Goal: Task Accomplishment & Management: Complete application form

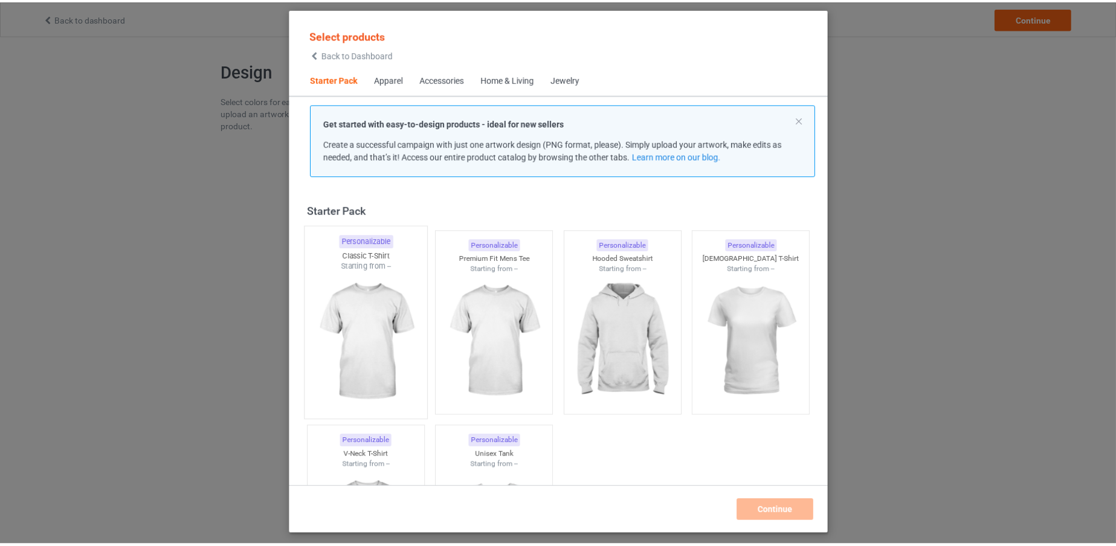
scroll to position [15, 0]
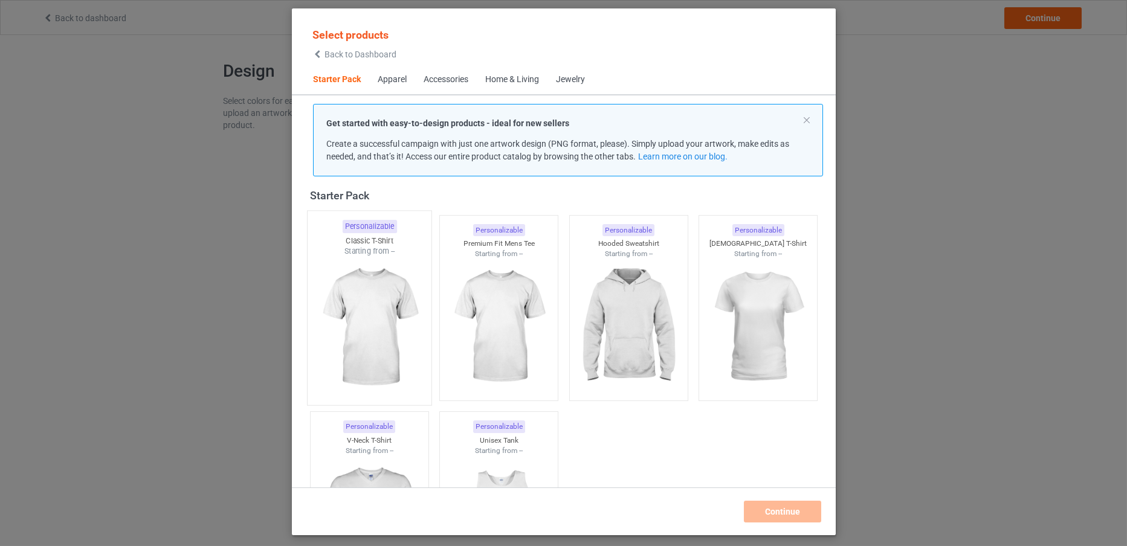
click at [381, 276] on img at bounding box center [369, 328] width 114 height 142
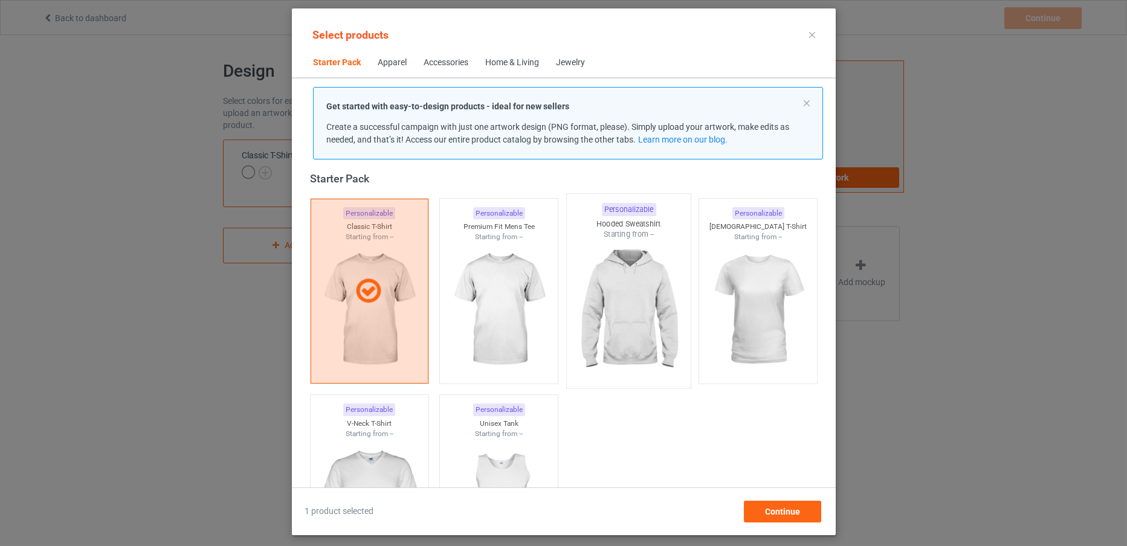
click at [633, 303] on img at bounding box center [629, 311] width 114 height 142
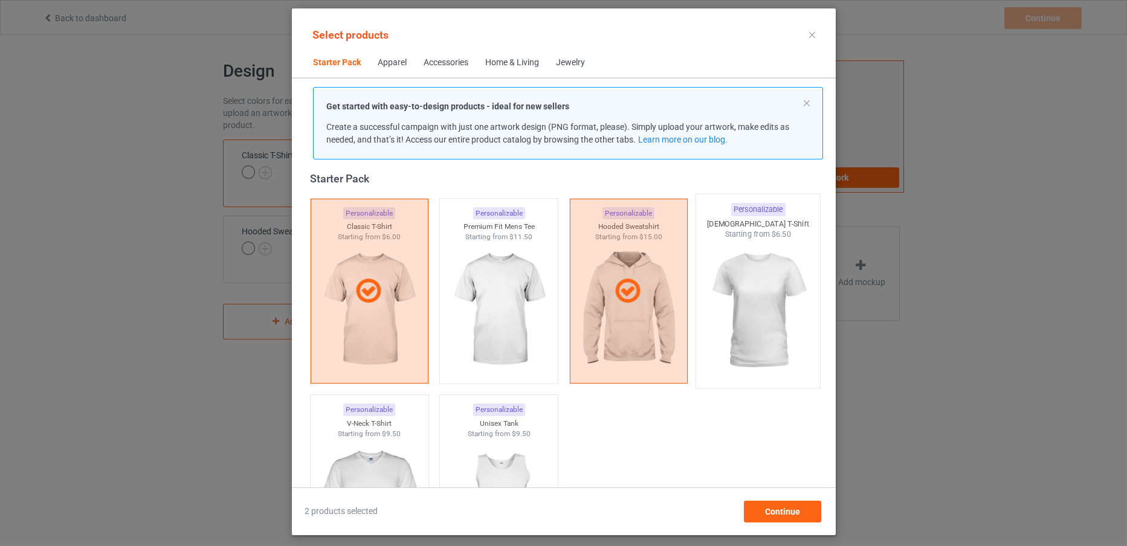
click at [768, 330] on img at bounding box center [758, 311] width 114 height 142
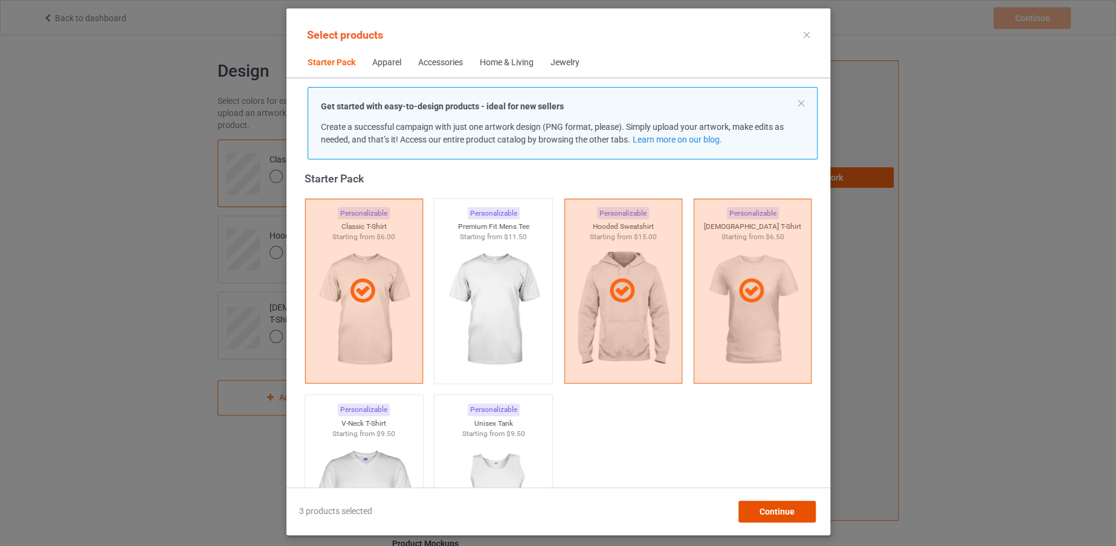
click at [781, 514] on span "Continue" at bounding box center [776, 512] width 35 height 10
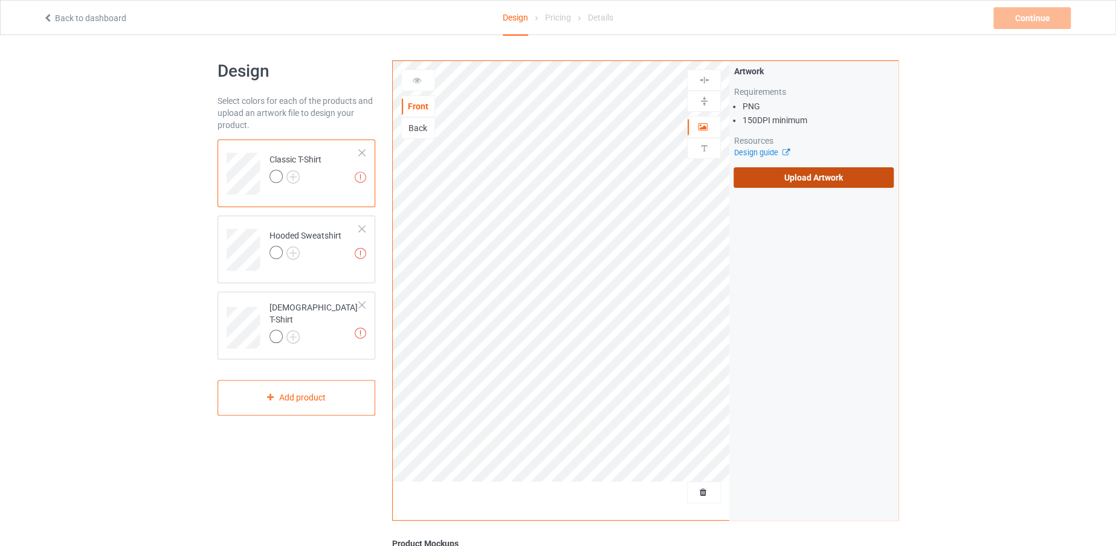
click at [762, 180] on label "Upload Artwork" at bounding box center [813, 177] width 160 height 21
click at [0, 0] on input "Upload Artwork" at bounding box center [0, 0] width 0 height 0
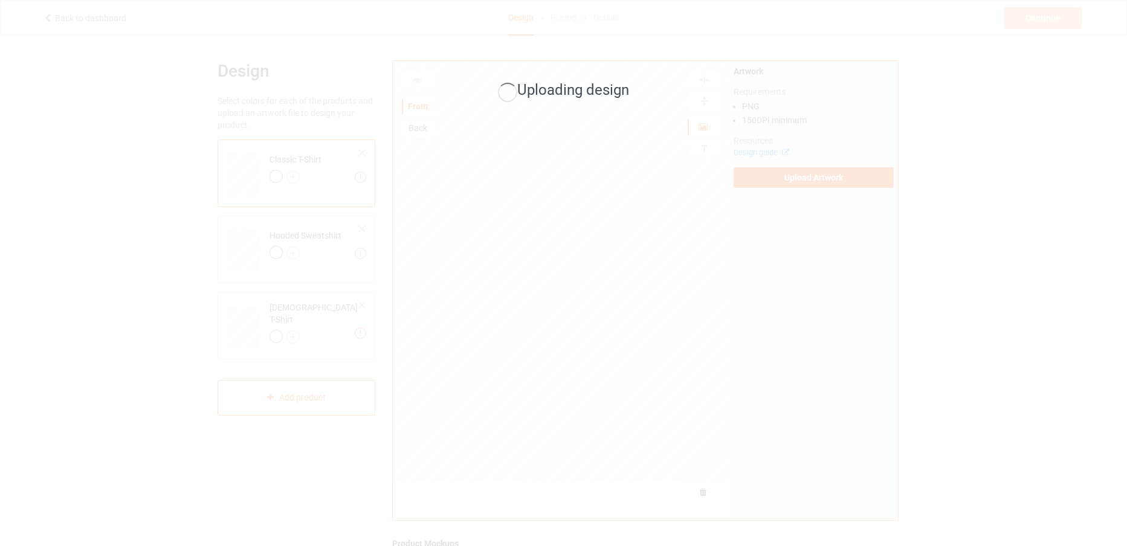
click at [296, 176] on div "Uploading design" at bounding box center [563, 273] width 1127 height 546
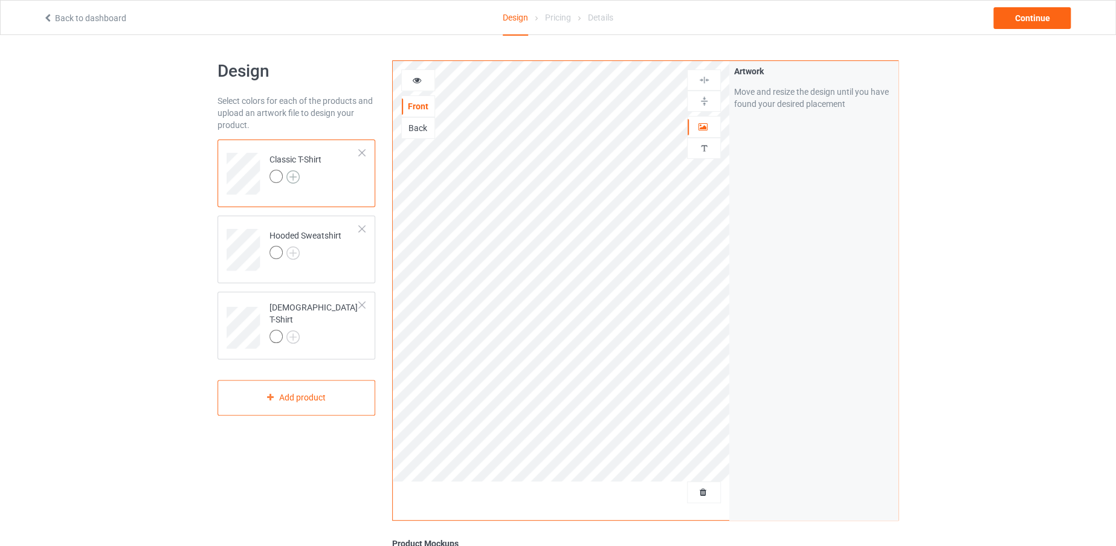
click at [293, 170] on img at bounding box center [292, 176] width 13 height 13
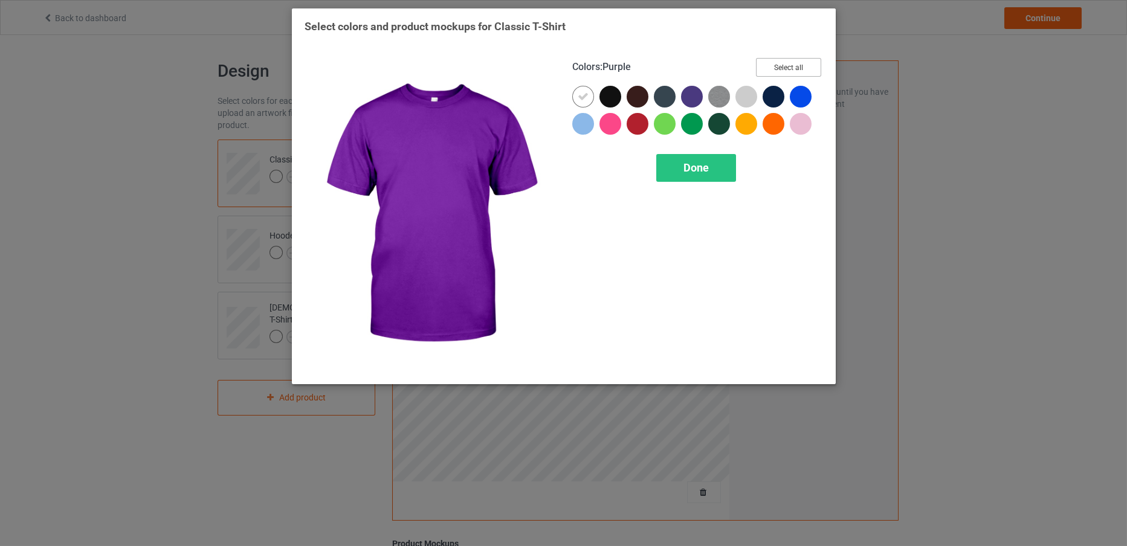
click at [762, 60] on button "Select all" at bounding box center [788, 67] width 65 height 19
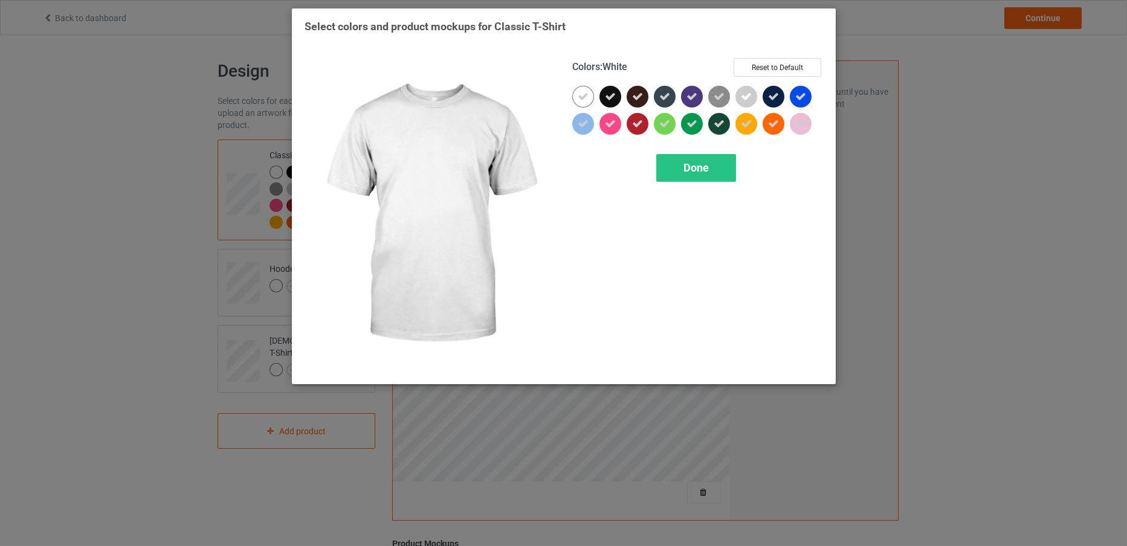
click at [581, 92] on icon at bounding box center [583, 96] width 11 height 11
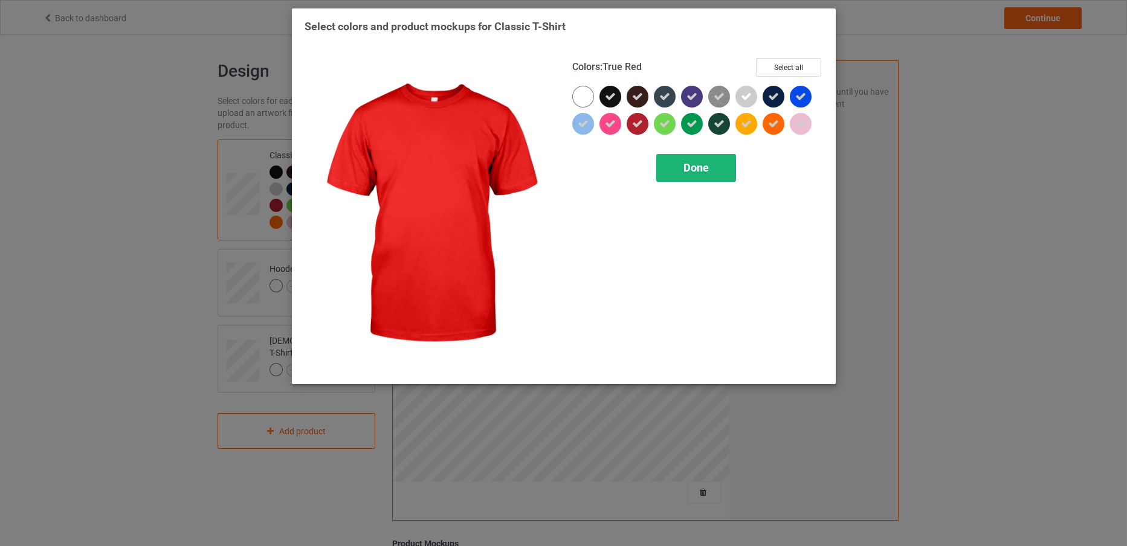
click at [683, 161] on span "Done" at bounding box center [695, 167] width 25 height 13
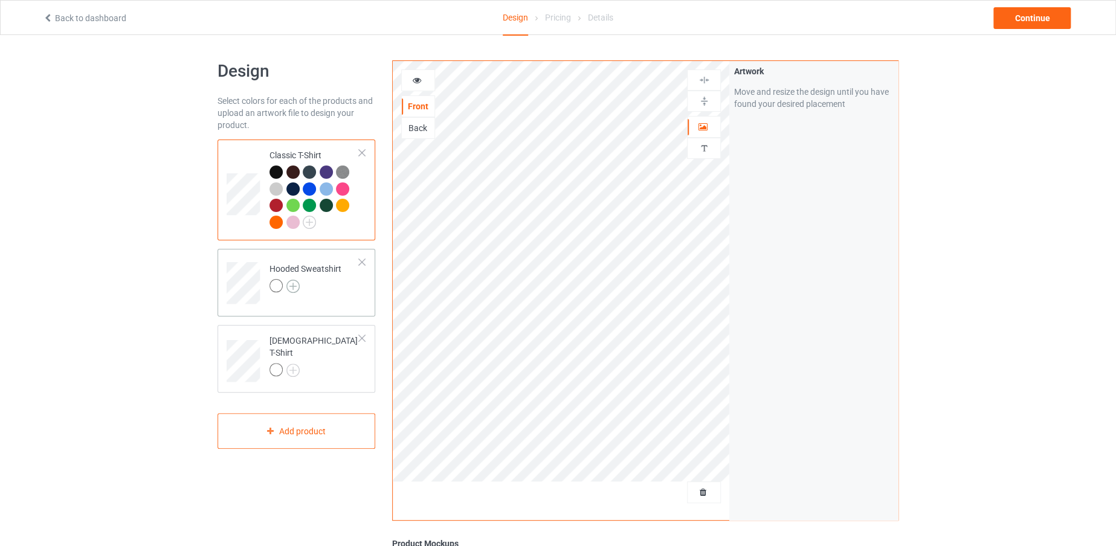
click at [297, 285] on img at bounding box center [292, 286] width 13 height 13
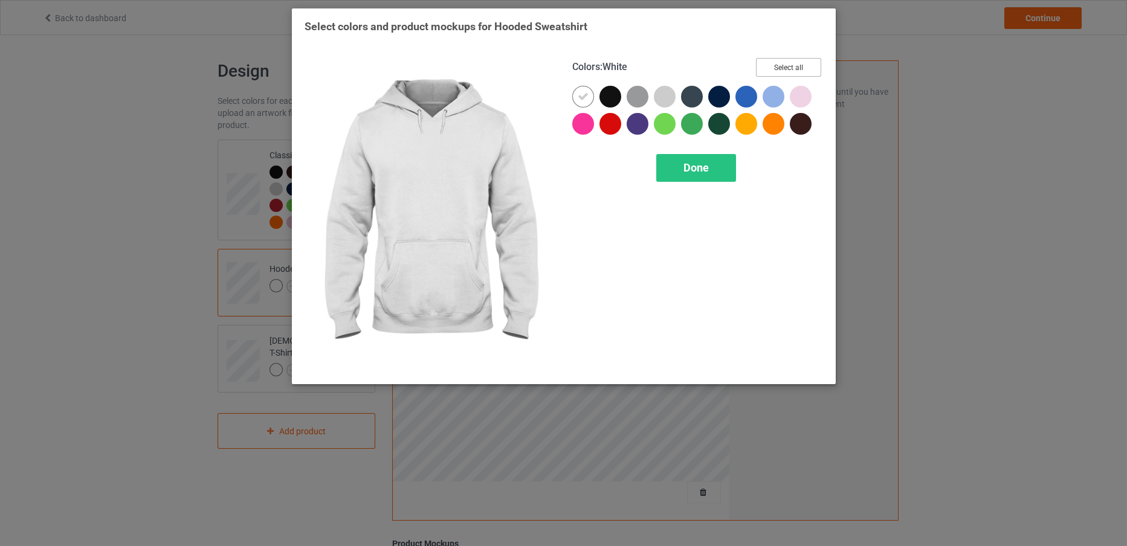
click at [781, 66] on button "Select all" at bounding box center [788, 67] width 65 height 19
click at [584, 94] on icon at bounding box center [583, 96] width 11 height 11
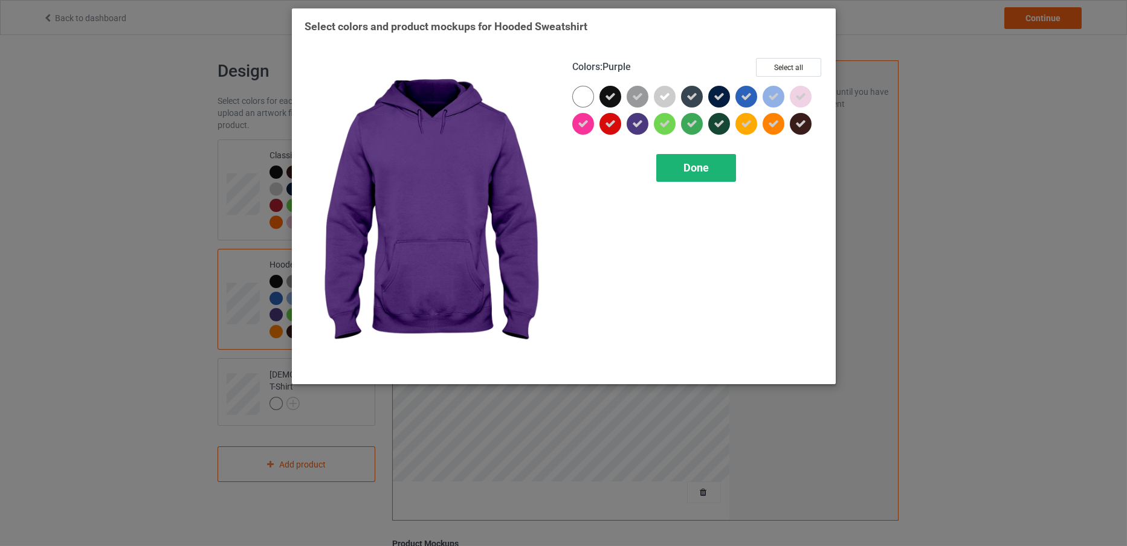
click at [694, 166] on span "Done" at bounding box center [695, 167] width 25 height 13
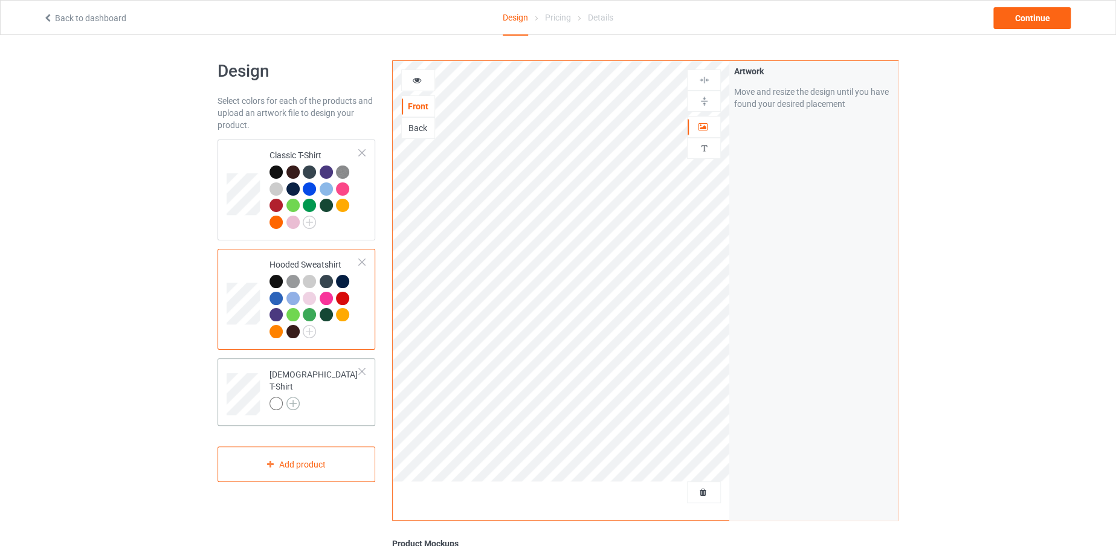
click at [290, 398] on img at bounding box center [292, 403] width 13 height 13
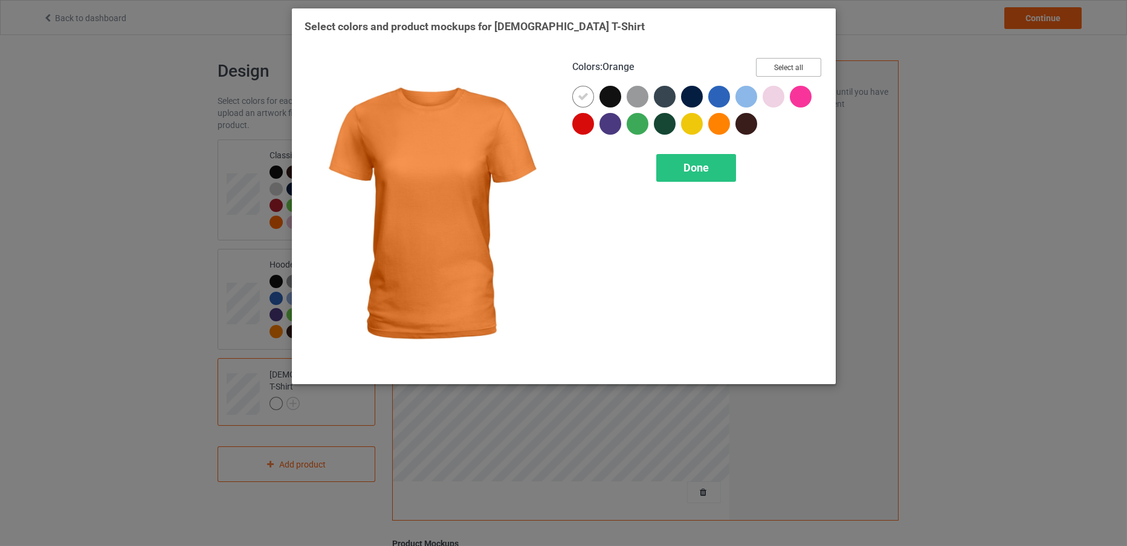
click at [777, 68] on button "Select all" at bounding box center [788, 67] width 65 height 19
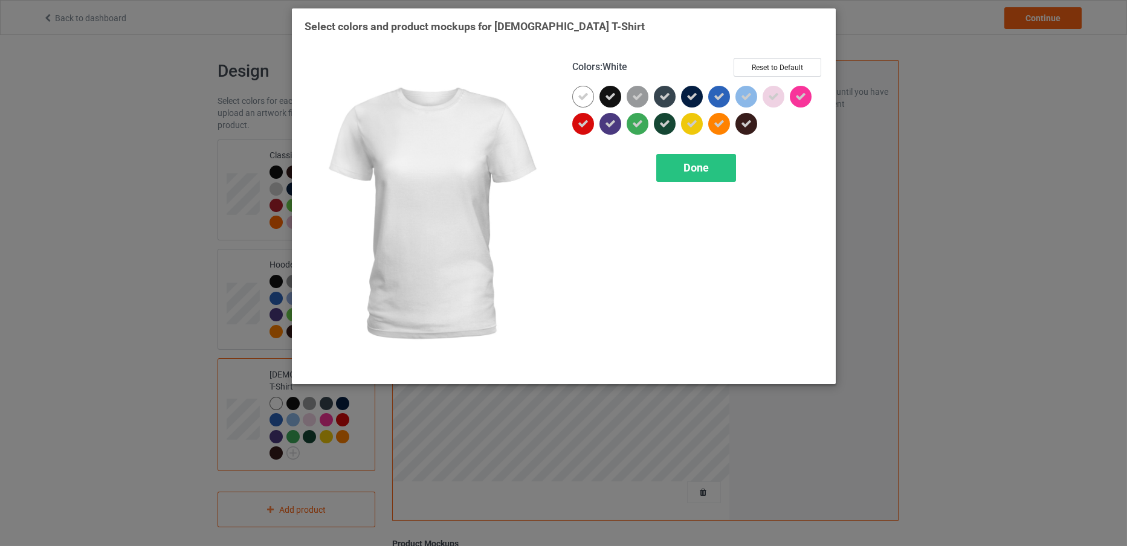
click at [581, 94] on icon at bounding box center [583, 96] width 11 height 11
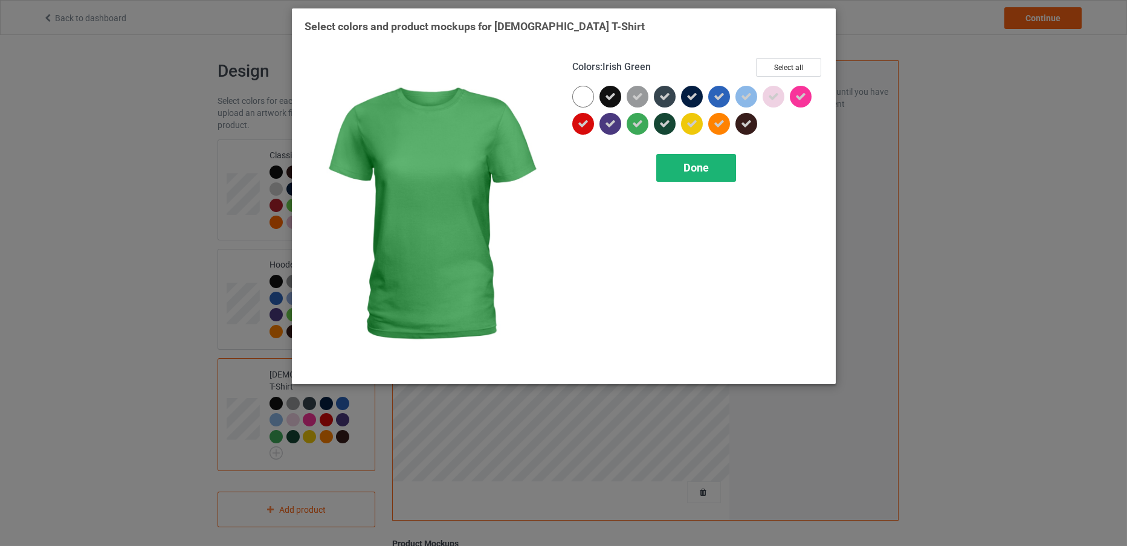
click at [682, 167] on div "Done" at bounding box center [696, 168] width 80 height 28
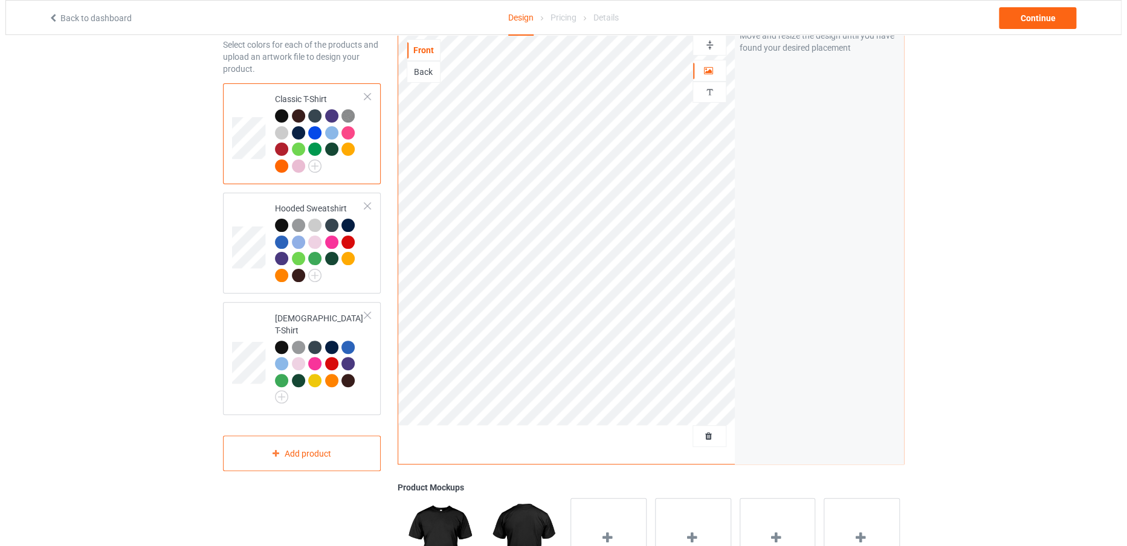
scroll to position [68, 0]
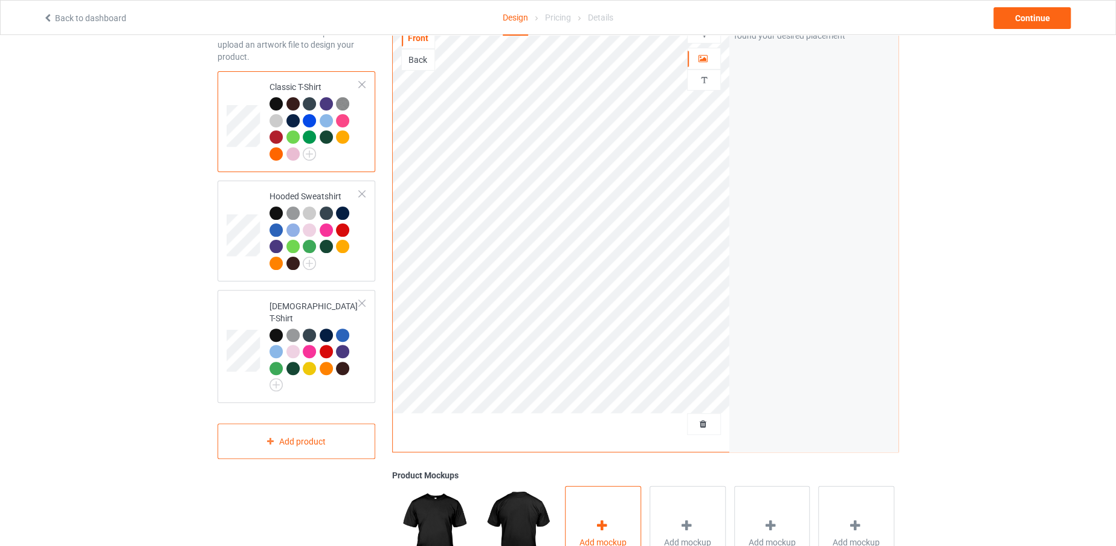
click at [625, 508] on div "Add mockup" at bounding box center [603, 533] width 76 height 95
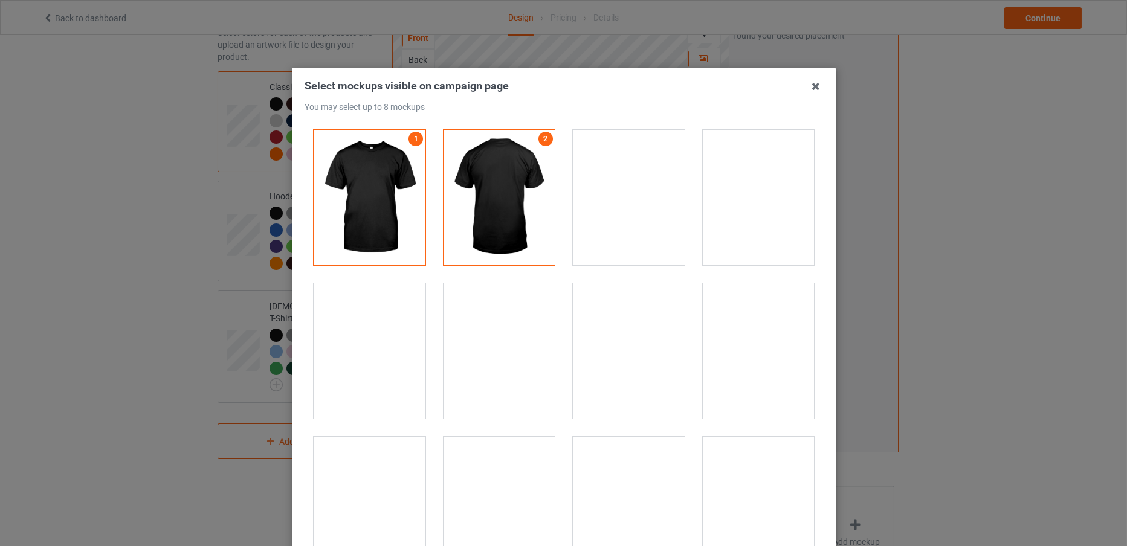
scroll to position [17205, 0]
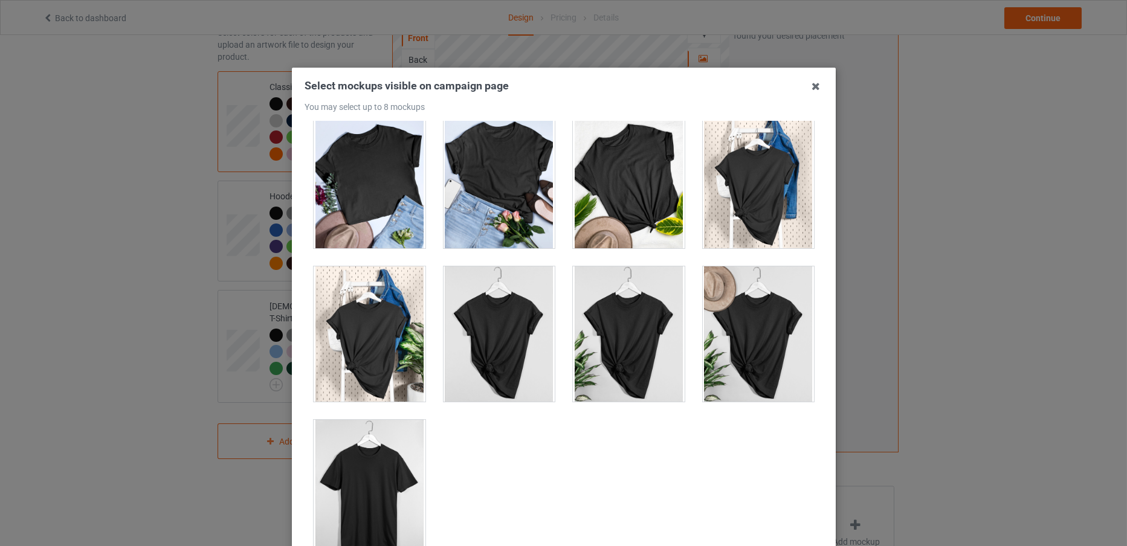
click at [347, 437] on div at bounding box center [370, 487] width 112 height 135
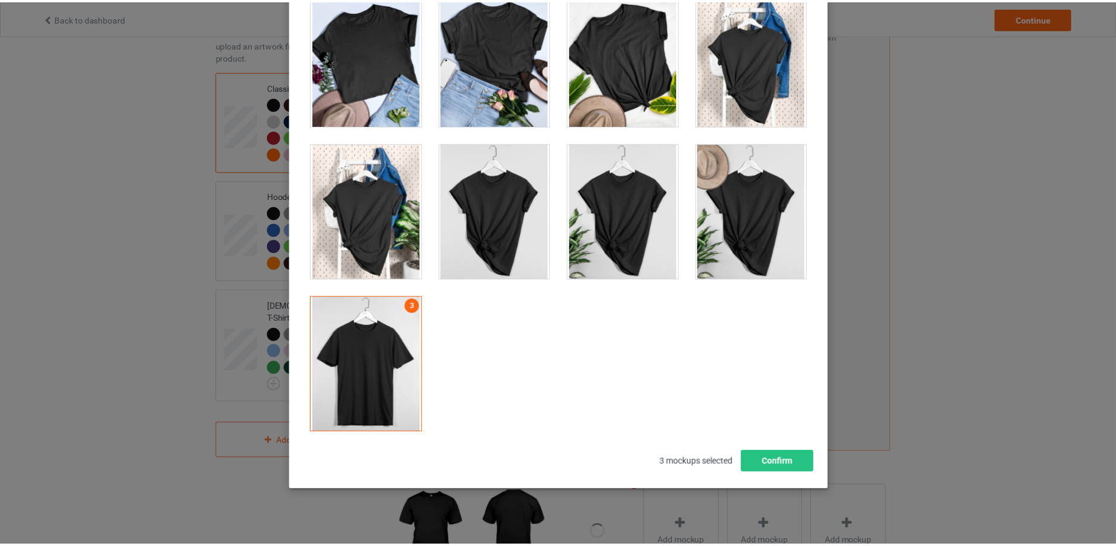
scroll to position [134, 0]
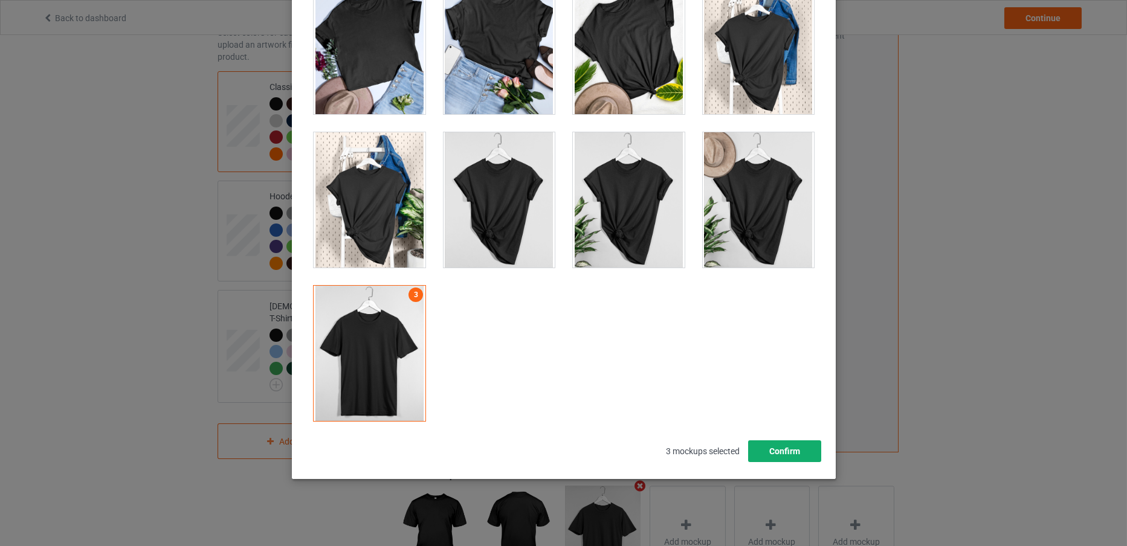
click at [770, 450] on button "Confirm" at bounding box center [783, 451] width 73 height 22
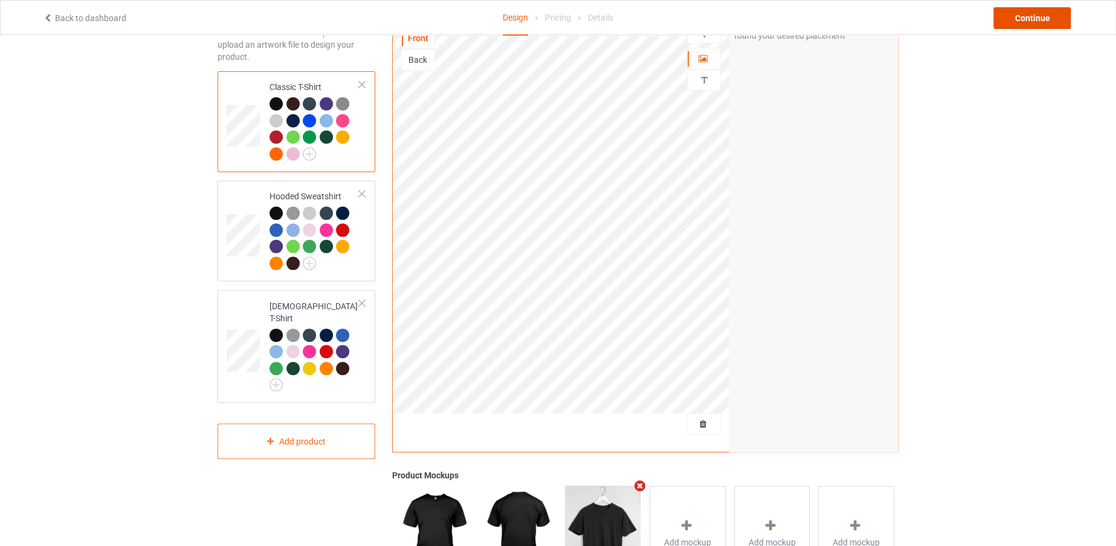
click at [1030, 22] on div "Continue" at bounding box center [1031, 18] width 77 height 22
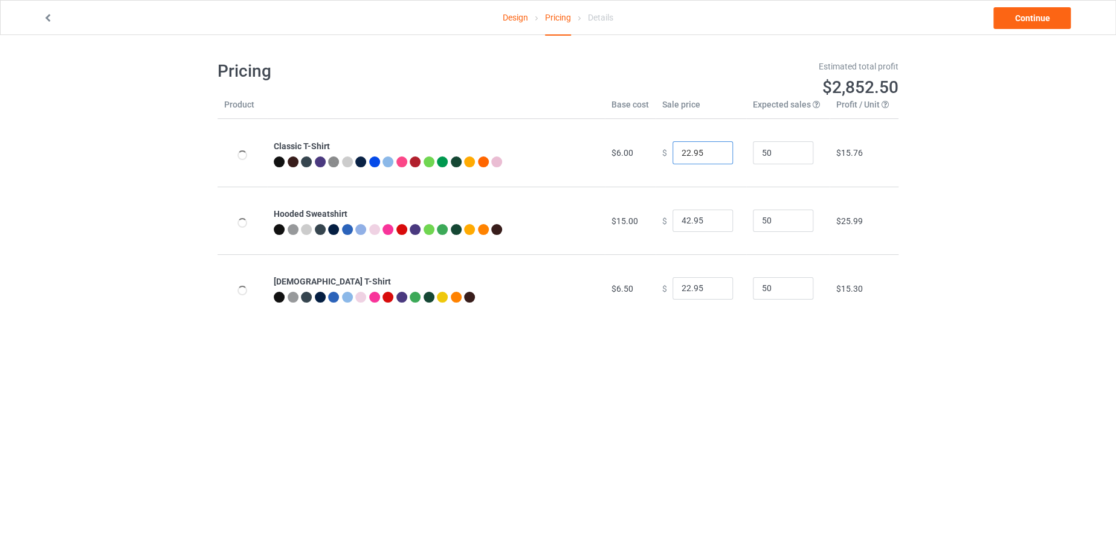
drag, startPoint x: 684, startPoint y: 150, endPoint x: 671, endPoint y: 152, distance: 13.3
click at [672, 152] on input "22.95" at bounding box center [702, 152] width 60 height 23
type input "19.95"
drag, startPoint x: 683, startPoint y: 219, endPoint x: 669, endPoint y: 219, distance: 13.9
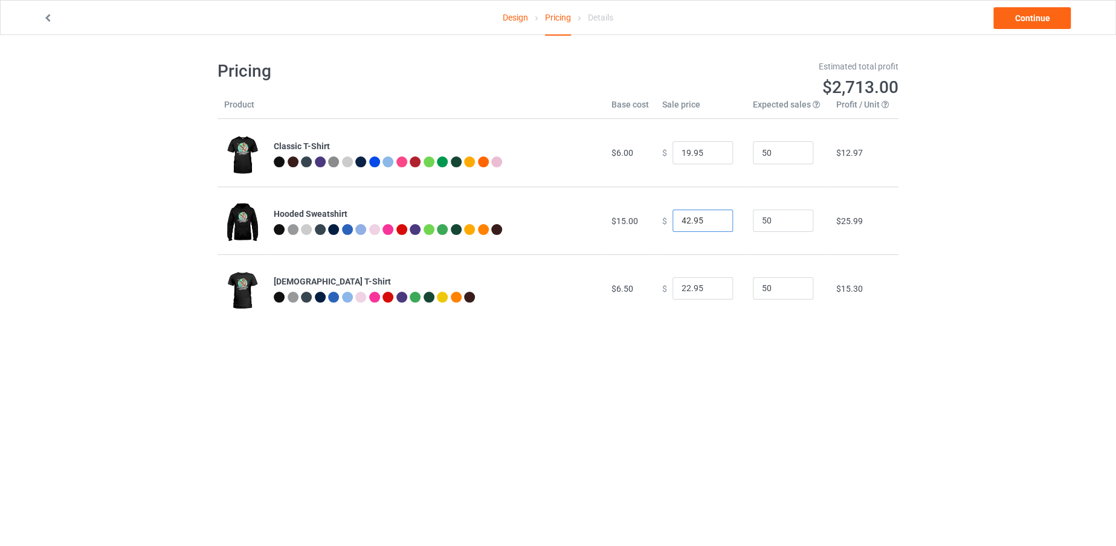
click at [672, 219] on input "42.95" at bounding box center [702, 221] width 60 height 23
type input "19.95"
drag, startPoint x: 682, startPoint y: 289, endPoint x: 672, endPoint y: 290, distance: 9.7
click at [672, 290] on input "22.95" at bounding box center [702, 288] width 60 height 23
type input "19.95"
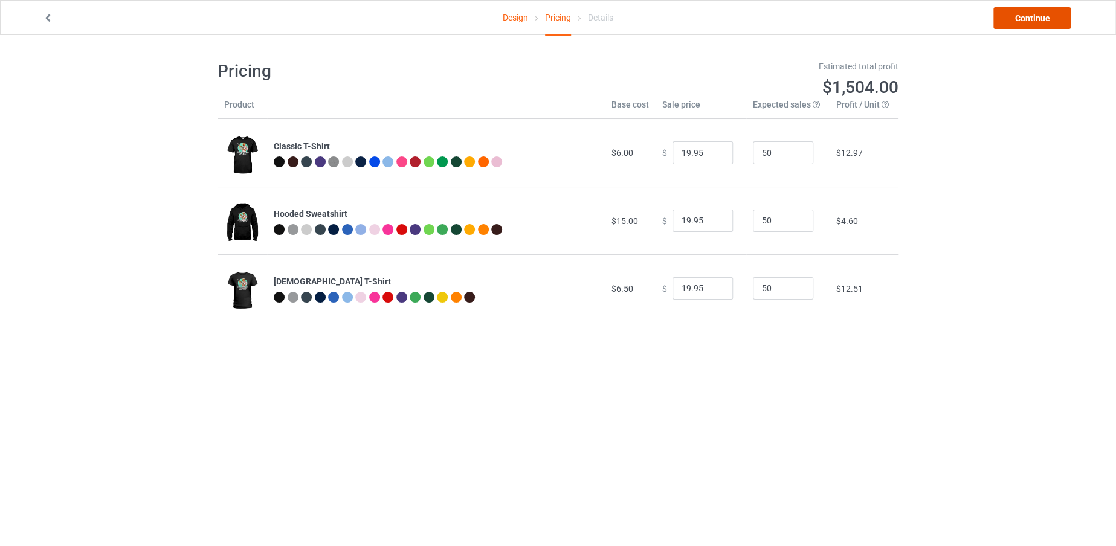
click at [1008, 8] on link "Continue" at bounding box center [1031, 18] width 77 height 22
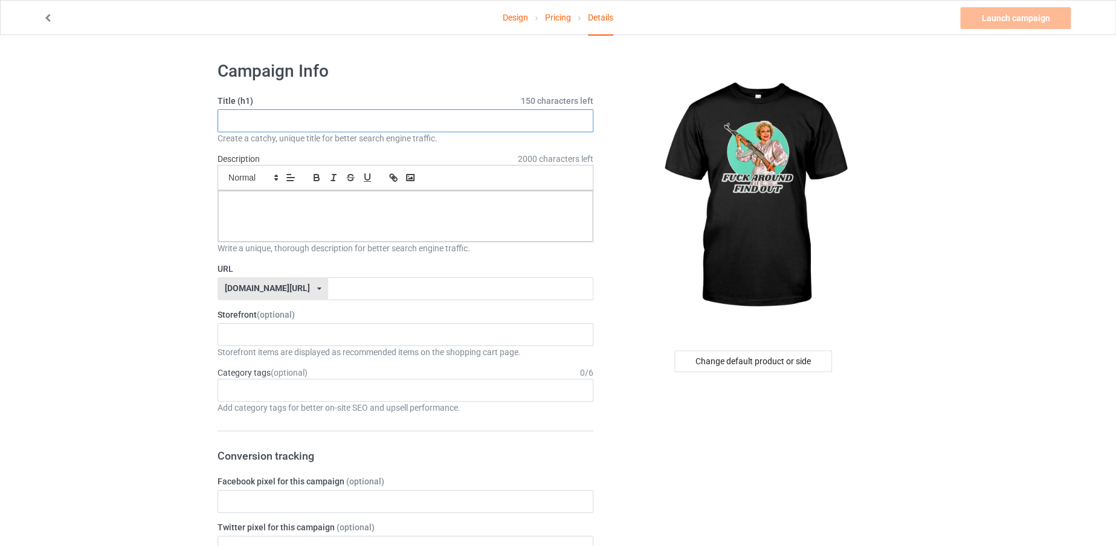
click at [387, 126] on input "text" at bounding box center [406, 120] width 376 height 23
drag, startPoint x: 370, startPoint y: 117, endPoint x: 197, endPoint y: 122, distance: 172.9
type input "FUCK AROUND FIND OUT"
click at [373, 283] on input "text" at bounding box center [460, 288] width 265 height 23
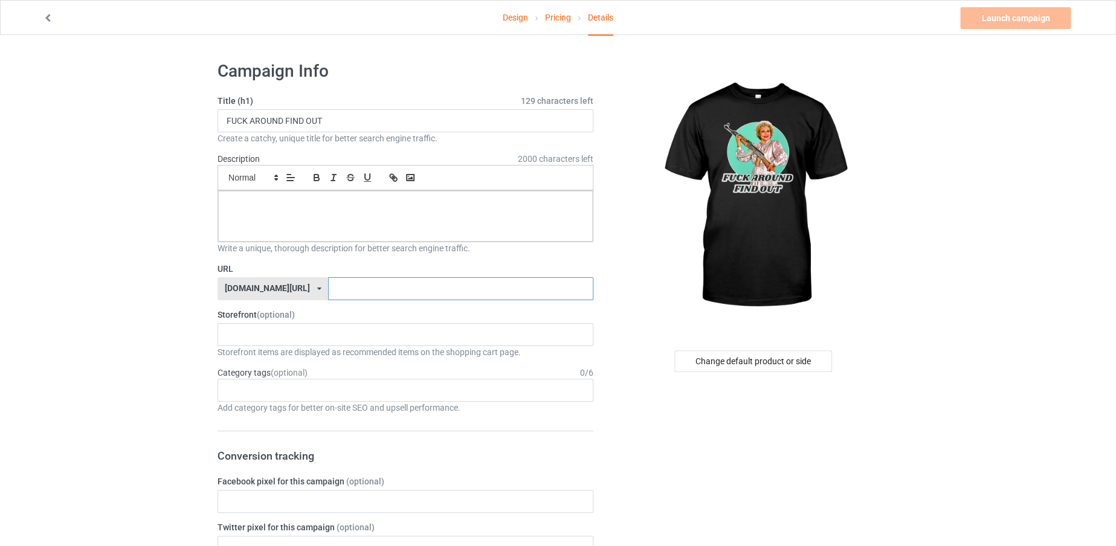
paste input "FUCK AROUND FIND OUT"
type input "FUCKAROUNDFINDOUT"
click at [403, 207] on p at bounding box center [405, 204] width 355 height 11
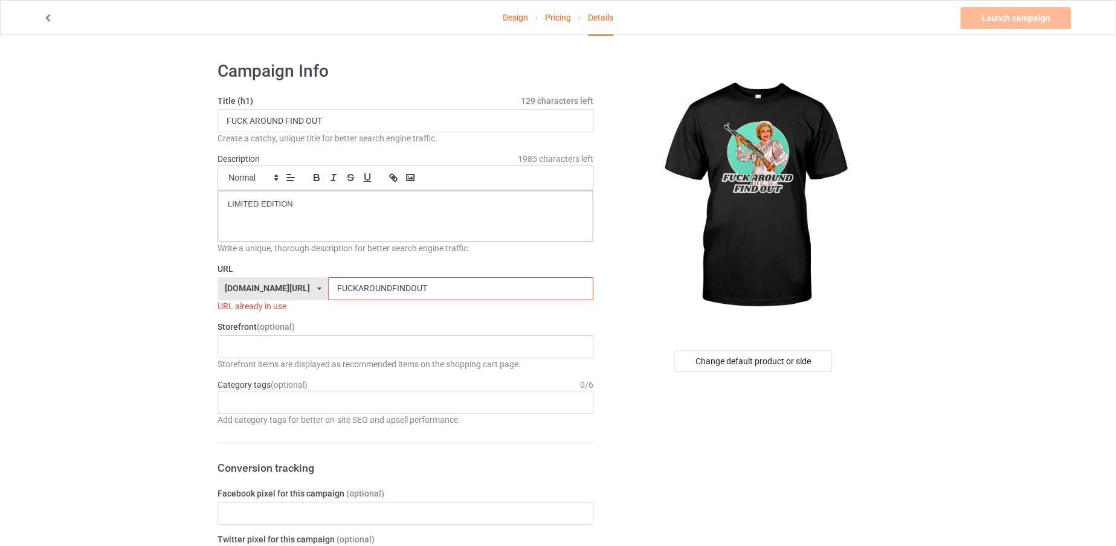
click at [439, 297] on input "FUCKAROUNDFINDOUT" at bounding box center [460, 288] width 265 height 23
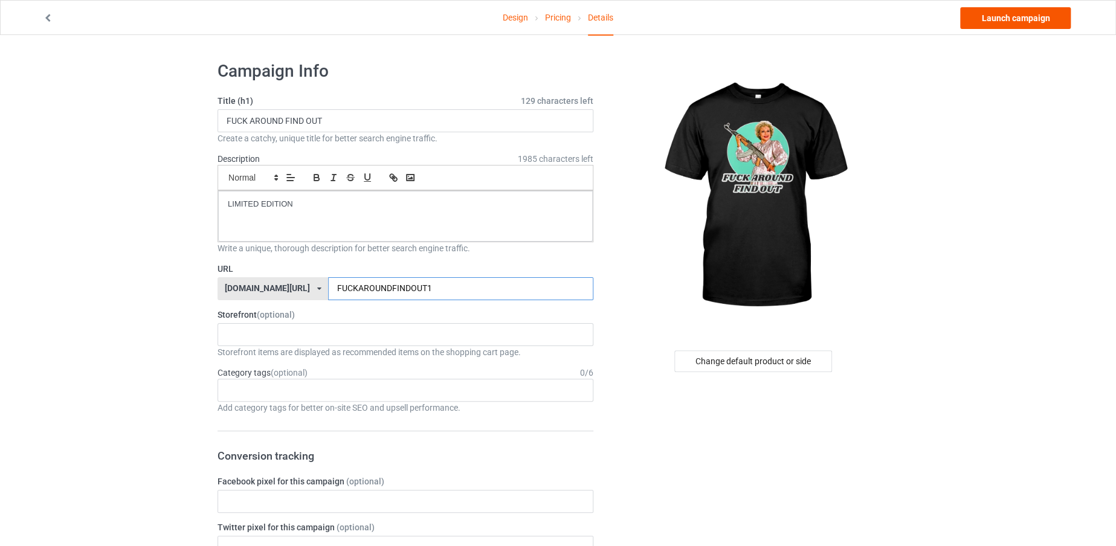
type input "FUCKAROUNDFINDOUT1"
click at [1010, 13] on link "Launch campaign" at bounding box center [1015, 18] width 111 height 22
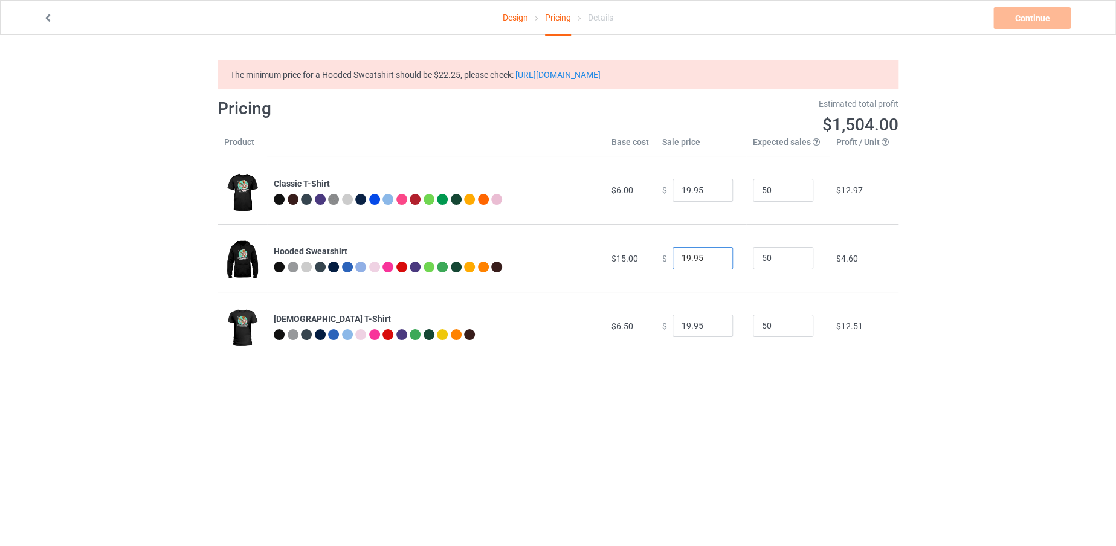
drag, startPoint x: 684, startPoint y: 256, endPoint x: 670, endPoint y: 257, distance: 14.0
click at [672, 257] on input "19.95" at bounding box center [702, 258] width 60 height 23
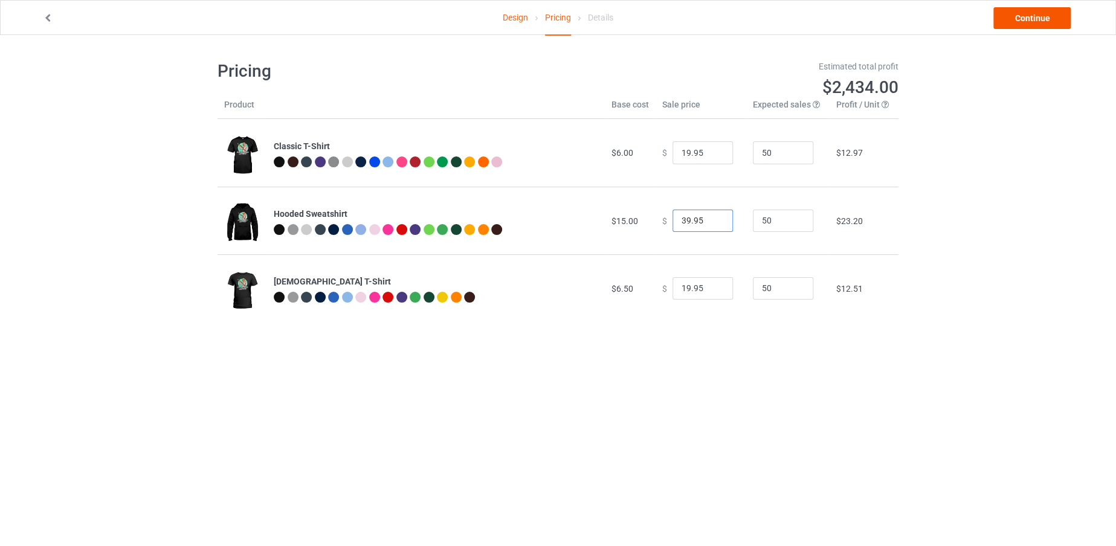
type input "39.95"
click at [1037, 19] on link "Continue" at bounding box center [1031, 18] width 77 height 22
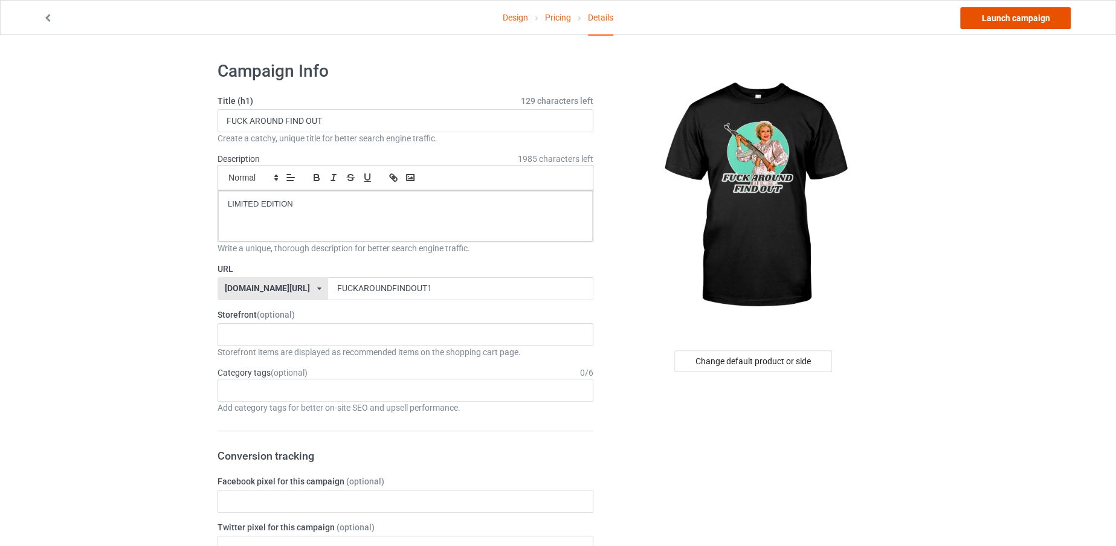
click at [1009, 20] on link "Launch campaign" at bounding box center [1015, 18] width 111 height 22
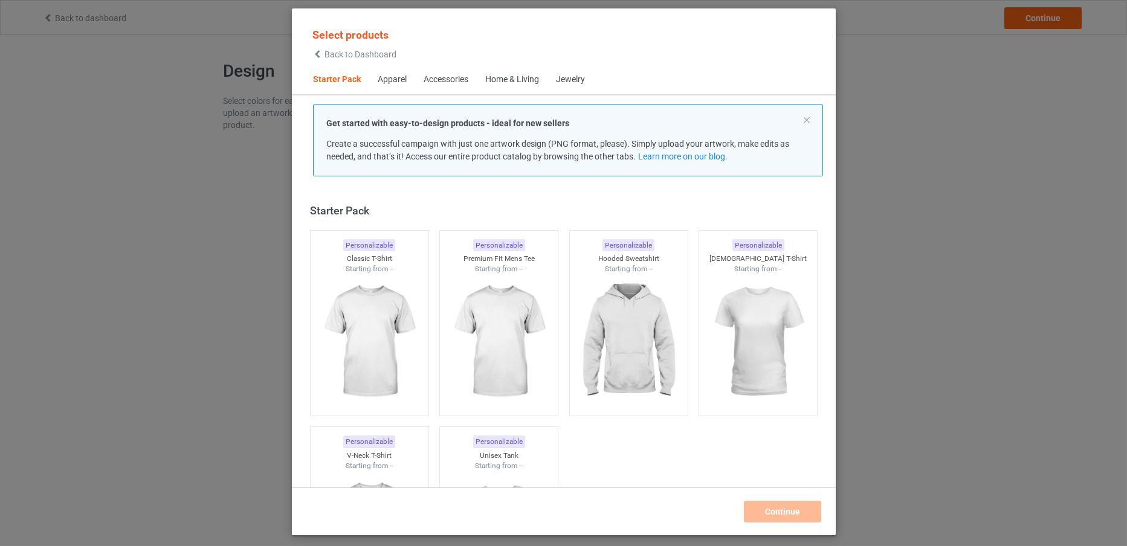
scroll to position [15, 0]
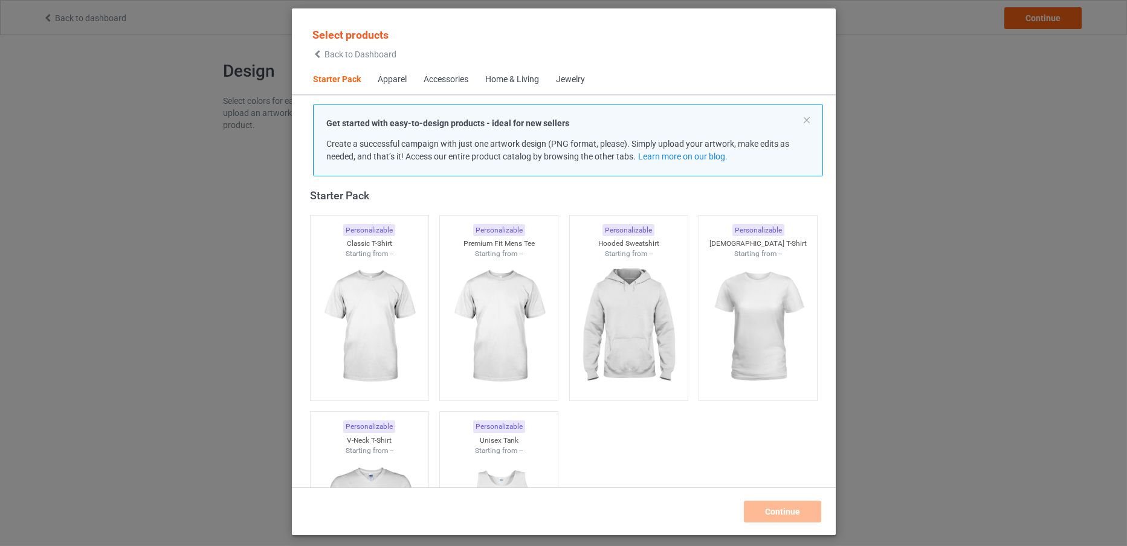
click at [355, 58] on span "Back to Dashboard" at bounding box center [360, 55] width 72 height 10
